Goal: Use online tool/utility

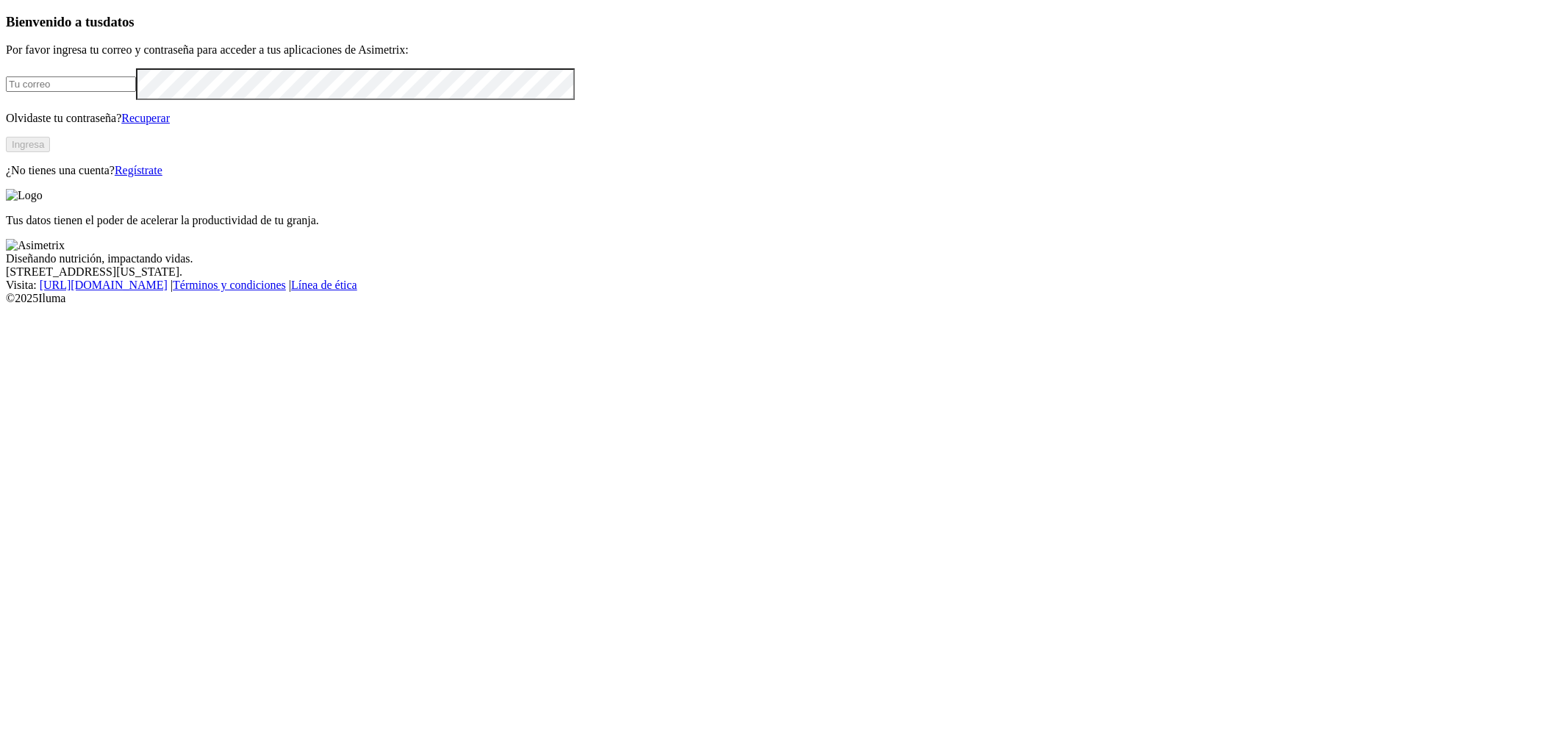
type input "[PERSON_NAME][EMAIL_ADDRESS][DOMAIN_NAME]"
click at [50, 153] on button "Ingresa" at bounding box center [28, 144] width 44 height 15
